Goal: Transaction & Acquisition: Purchase product/service

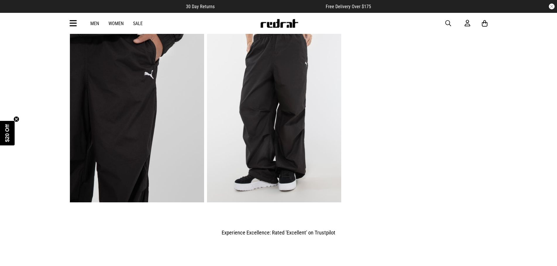
scroll to position [351, 0]
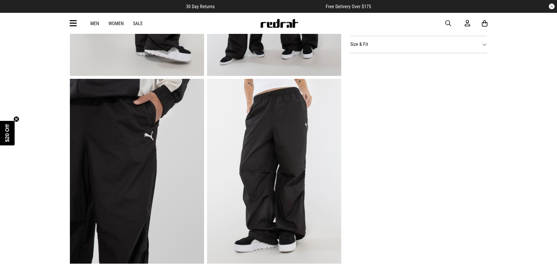
click at [239, 112] on img at bounding box center [274, 171] width 134 height 185
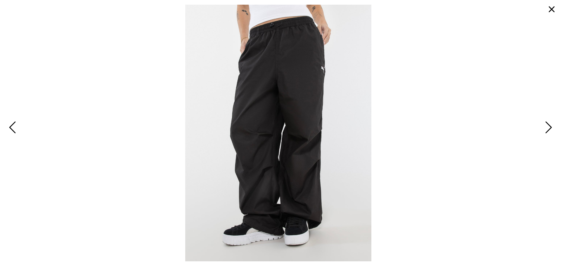
click at [15, 126] on span "Previous" at bounding box center [13, 128] width 9 height 17
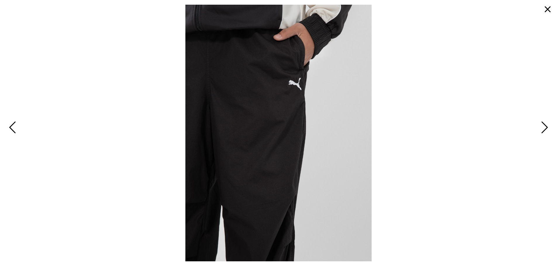
click at [15, 126] on span "Previous" at bounding box center [13, 128] width 9 height 17
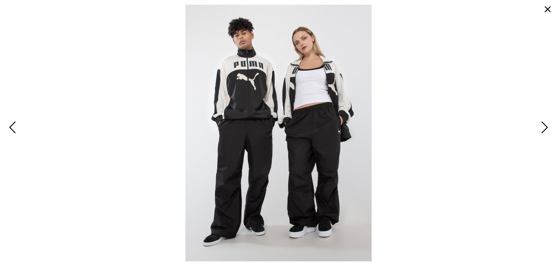
click at [15, 126] on span "Previous" at bounding box center [13, 128] width 9 height 17
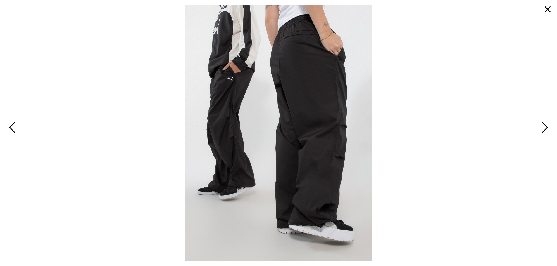
click at [15, 126] on span "Previous" at bounding box center [13, 128] width 9 height 17
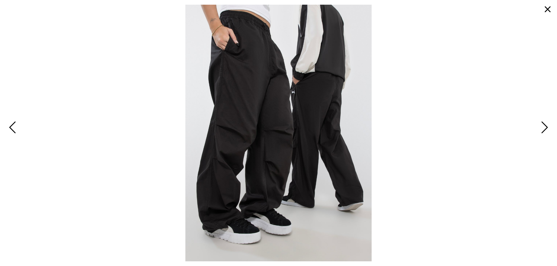
click at [15, 126] on span "Previous" at bounding box center [13, 128] width 9 height 17
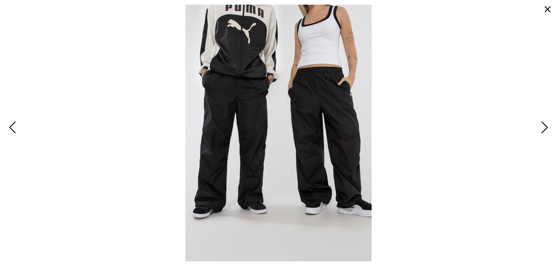
click at [15, 126] on span "Previous" at bounding box center [13, 128] width 9 height 17
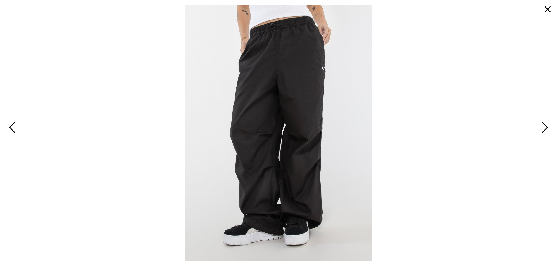
click at [552, 8] on button "button" at bounding box center [547, 9] width 14 height 14
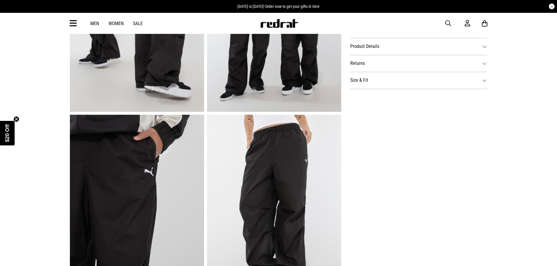
scroll to position [263, 0]
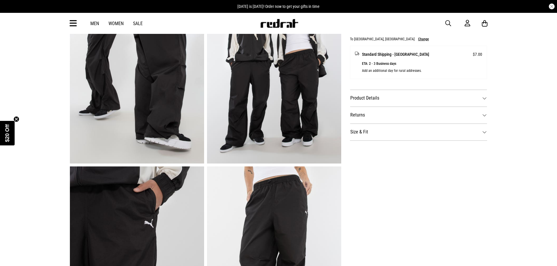
click at [373, 99] on dt "Product Details" at bounding box center [418, 98] width 137 height 17
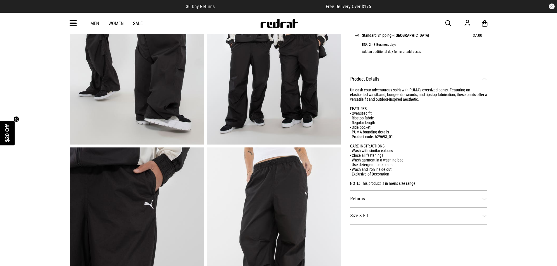
scroll to position [292, 0]
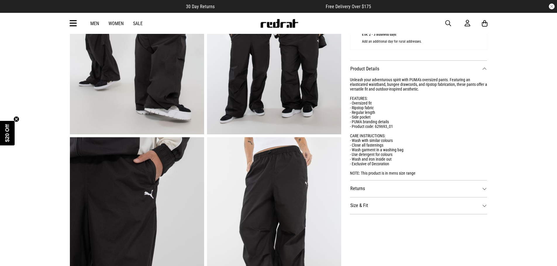
click at [405, 184] on dt "Returns" at bounding box center [418, 188] width 137 height 17
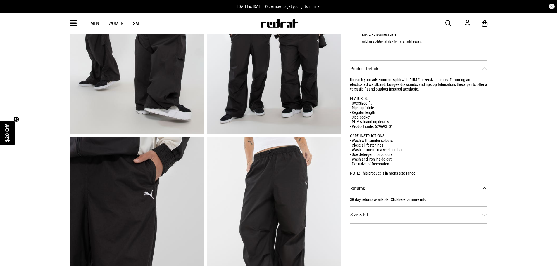
click at [404, 173] on div "Unleash your adventurous spirit with PUMA's oversized pants. Featuring an elast…" at bounding box center [418, 126] width 137 height 98
click at [402, 212] on dt "Size & Fit" at bounding box center [418, 215] width 137 height 17
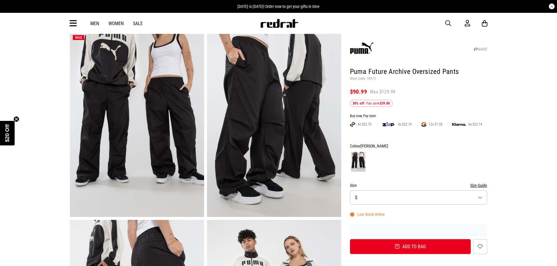
scroll to position [0, 0]
